Goal: Task Accomplishment & Management: Use online tool/utility

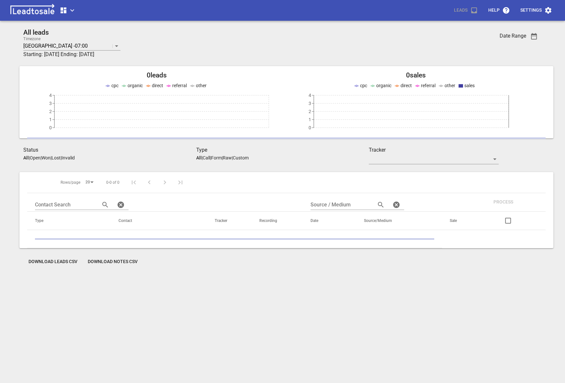
scroll to position [29, 0]
click at [65, 10] on icon "button" at bounding box center [64, 10] width 6 height 6
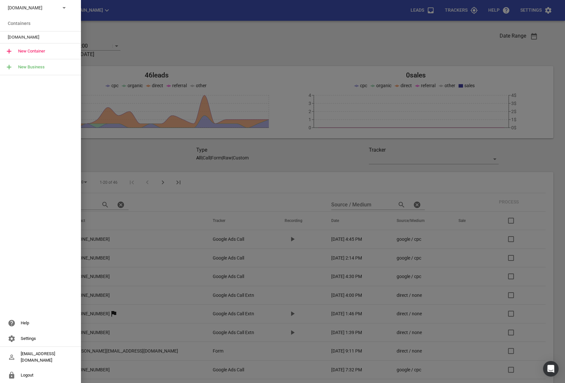
click at [155, 29] on div at bounding box center [282, 191] width 565 height 383
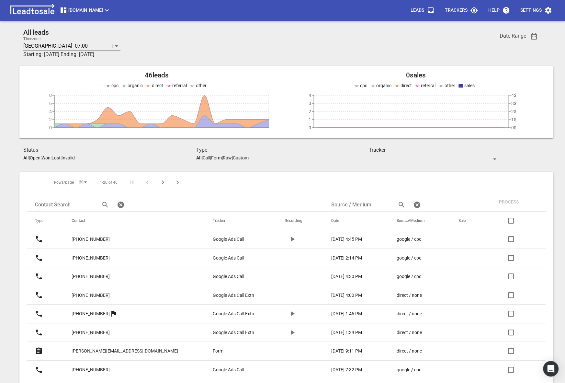
click at [111, 12] on span "Truckrepairsauckland.co.nz" at bounding box center [85, 10] width 51 height 8
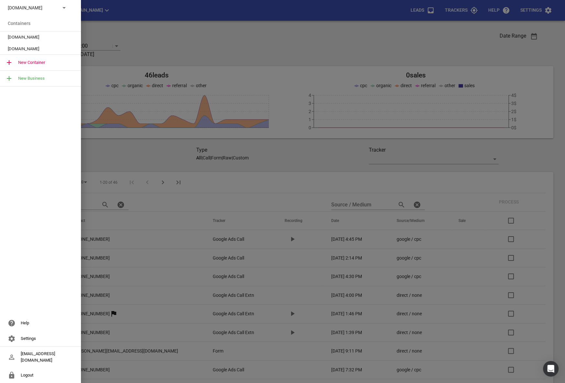
click at [26, 49] on span "Truckrepairsauckland.co.nz" at bounding box center [38, 49] width 60 height 6
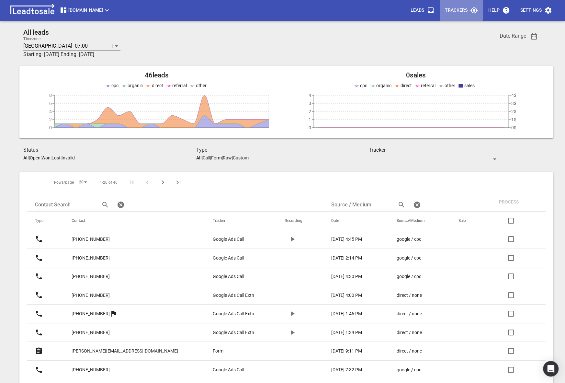
click at [473, 8] on icon "button" at bounding box center [474, 10] width 7 height 7
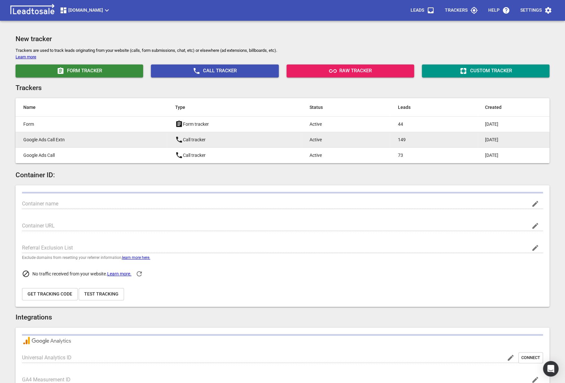
type input "Truckrepairsauckland.co.nz"
type input "https://www.truckrepairsauckland.co.nz/"
type input "G-Y5HE45TF4B"
type input "KoErpKkQRM2KLszspxRpmg"
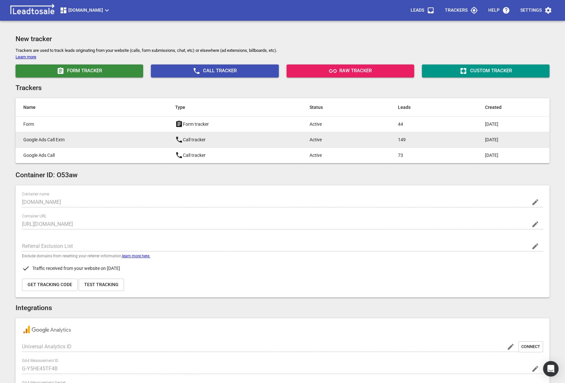
click at [215, 136] on p "Call tracker" at bounding box center [229, 140] width 109 height 8
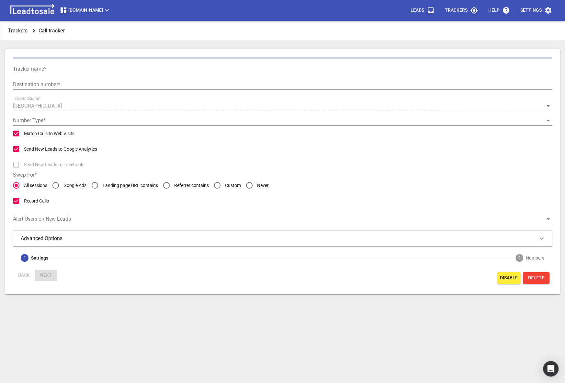
type input "Google Ads Call Extn"
type input "+642102282867"
checkbox input "false"
type input "Call from Google Ads"
type input "5"
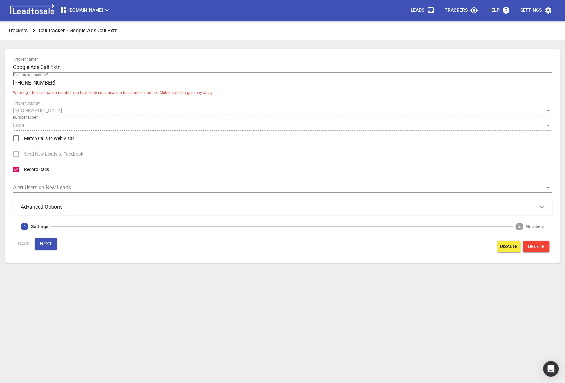
click at [46, 243] on span "Next" at bounding box center [46, 244] width 12 height 6
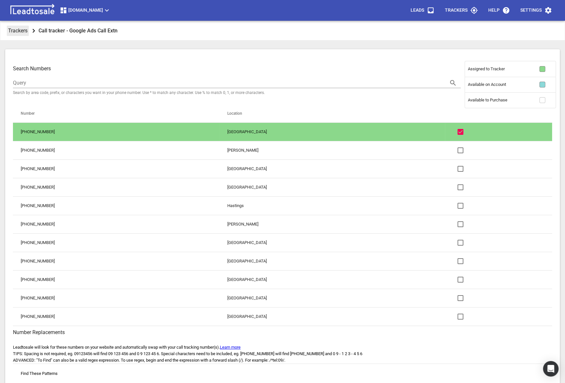
click at [22, 32] on p "Trackers" at bounding box center [17, 30] width 19 height 7
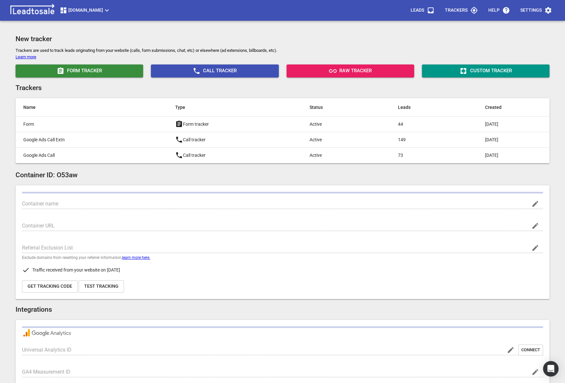
type input "Truckrepairsauckland.co.nz"
type input "https://www.truckrepairsauckland.co.nz/"
type input "G-Y5HE45TF4B"
type input "KoErpKkQRM2KLszspxRpmg"
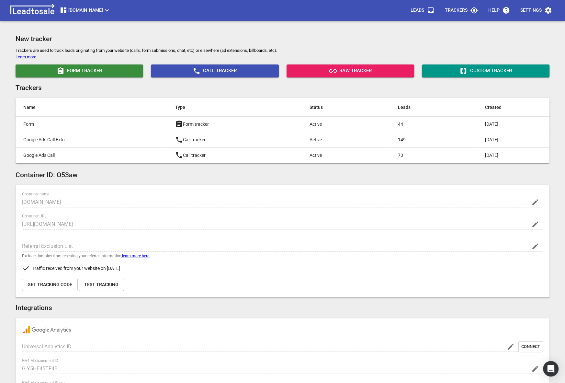
click at [111, 12] on span "Truckrepairsauckland.co.nz" at bounding box center [85, 10] width 51 height 8
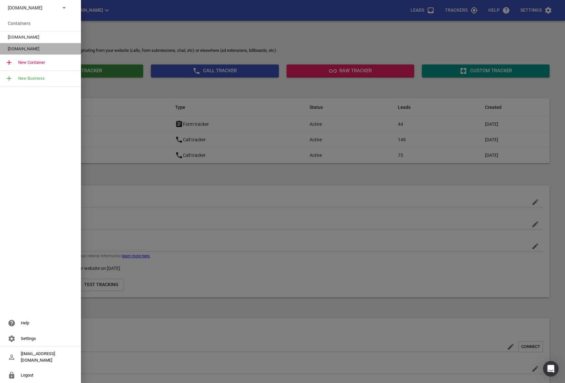
click at [38, 49] on span "Truckrepairsauckland.co.nz" at bounding box center [38, 49] width 60 height 6
